Goal: Find specific page/section: Find specific page/section

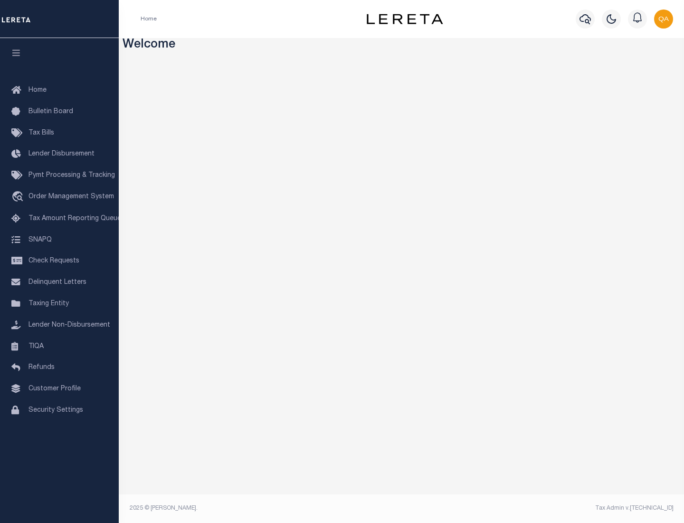
click at [59, 346] on link "TIQA" at bounding box center [59, 346] width 119 height 21
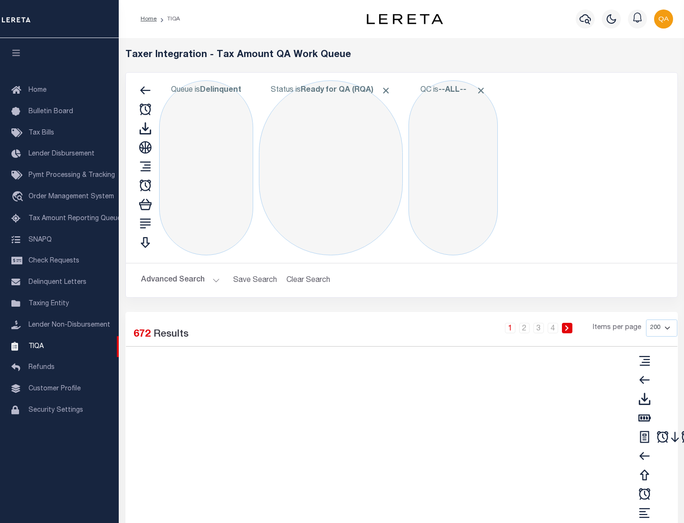
select select "200"
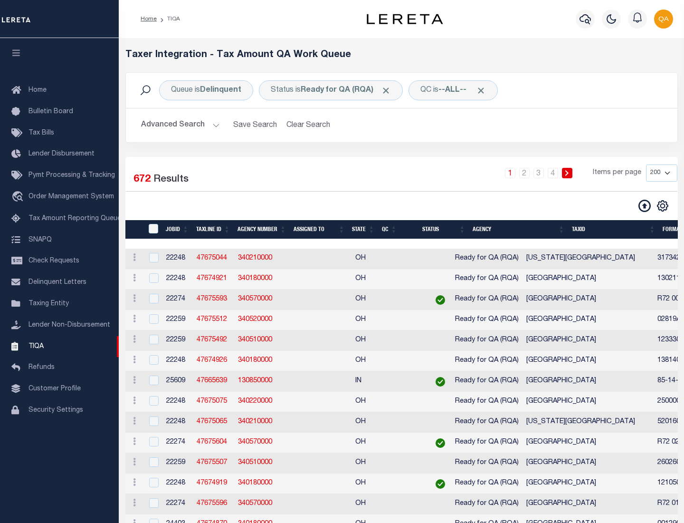
click at [389, 90] on span "Click to Remove" at bounding box center [386, 91] width 10 height 10
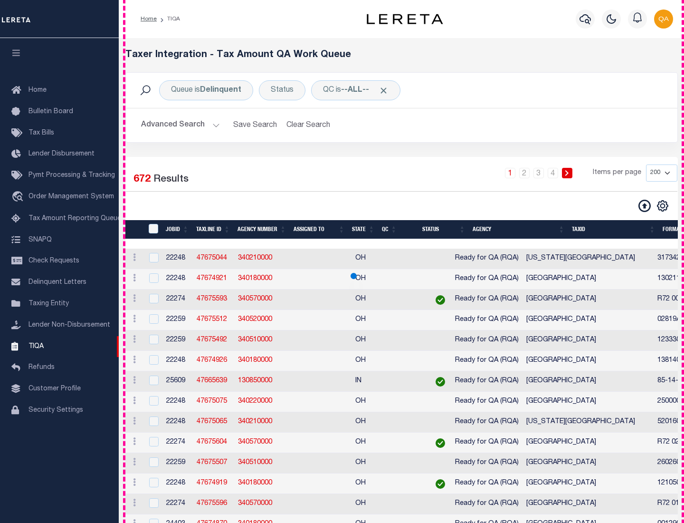
scroll to position [2030, 0]
